Goal: Information Seeking & Learning: Learn about a topic

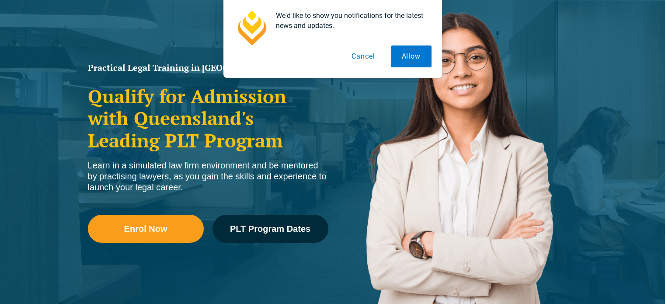
scroll to position [100, 0]
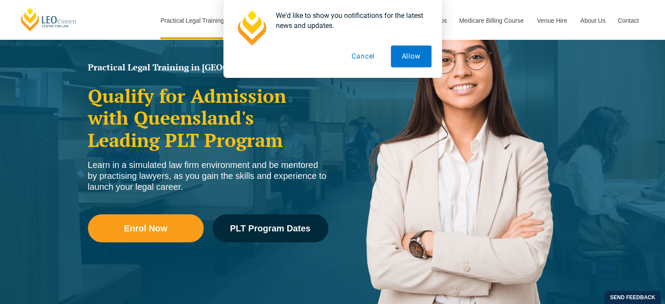
click at [369, 57] on button "Cancel" at bounding box center [363, 56] width 45 height 22
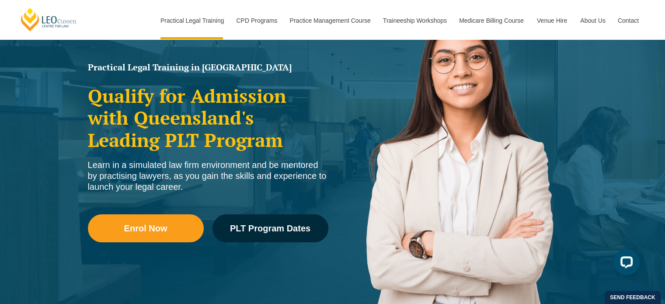
scroll to position [0, 0]
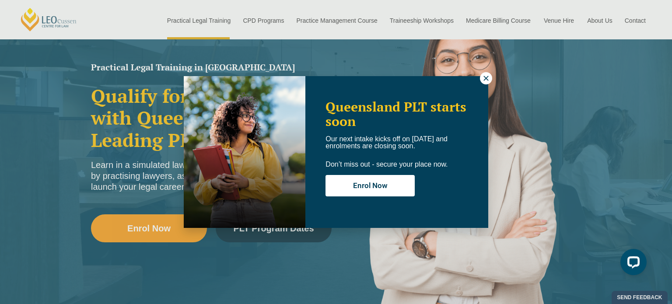
click at [483, 78] on icon at bounding box center [486, 78] width 8 height 8
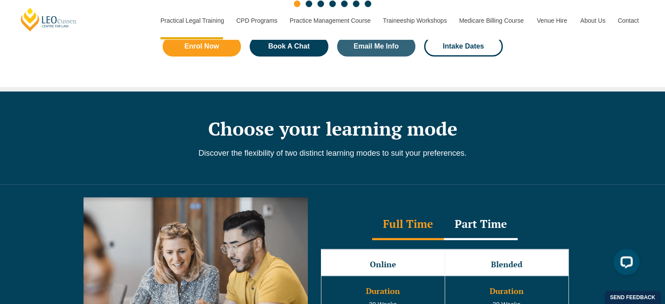
scroll to position [668, 0]
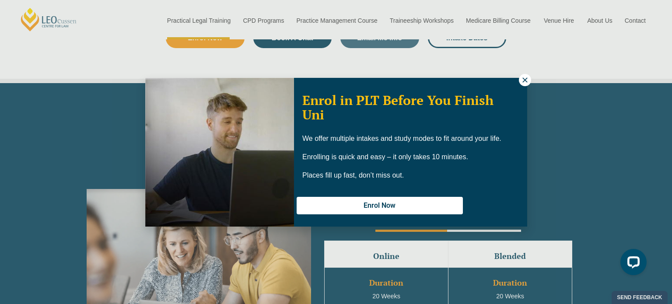
click at [524, 77] on icon at bounding box center [525, 80] width 8 height 8
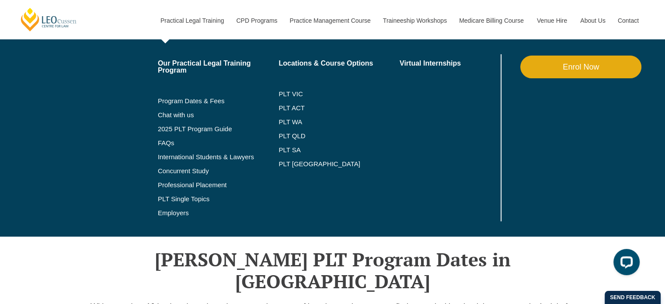
scroll to position [935, 0]
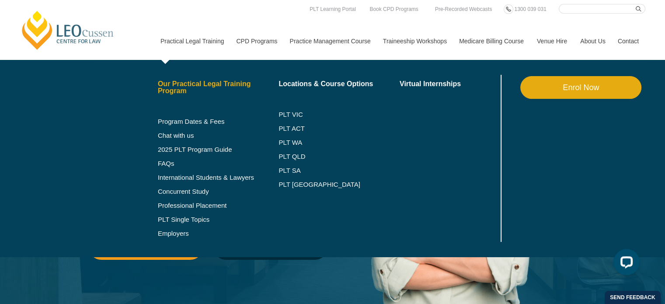
click at [192, 92] on link "Our Practical Legal Training Program" at bounding box center [218, 87] width 121 height 14
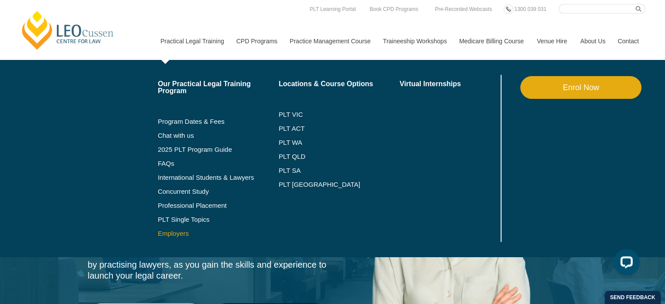
click at [171, 233] on link "Employers" at bounding box center [218, 233] width 121 height 7
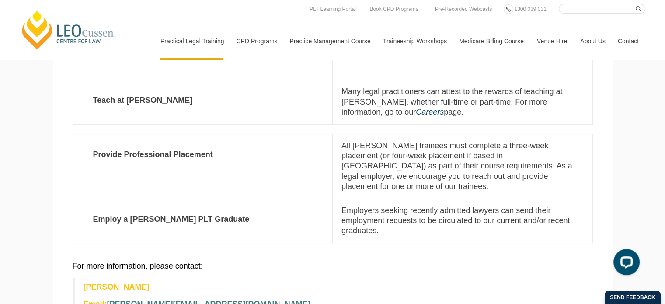
scroll to position [282, 0]
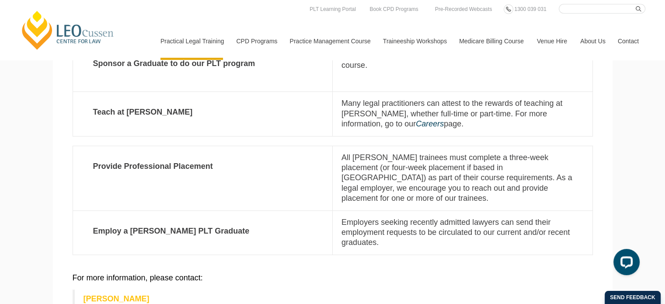
click at [543, 193] on p "All [PERSON_NAME] trainees must complete a three-week placement (or four-week p…" at bounding box center [463, 178] width 242 height 51
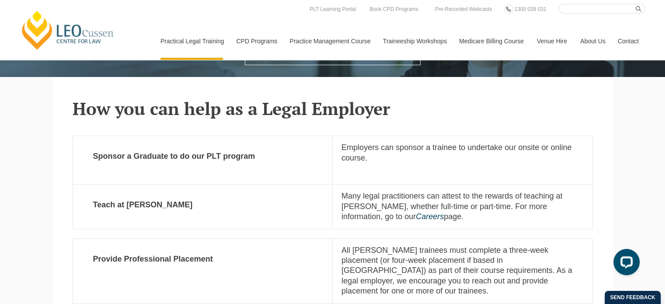
scroll to position [189, 0]
click at [416, 218] on icon "Careers" at bounding box center [430, 216] width 28 height 9
